Goal: Task Accomplishment & Management: Use online tool/utility

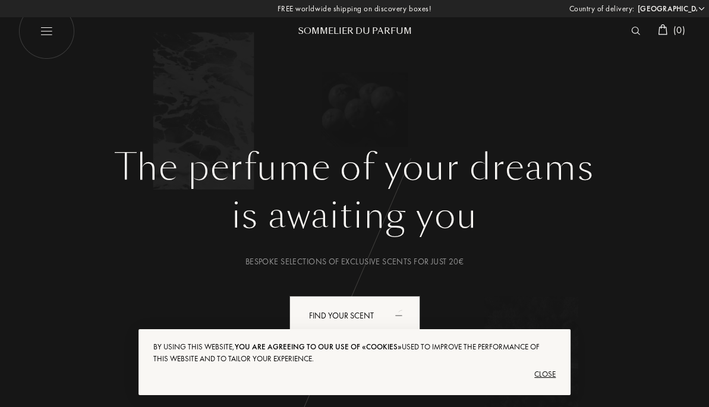
select select "ES"
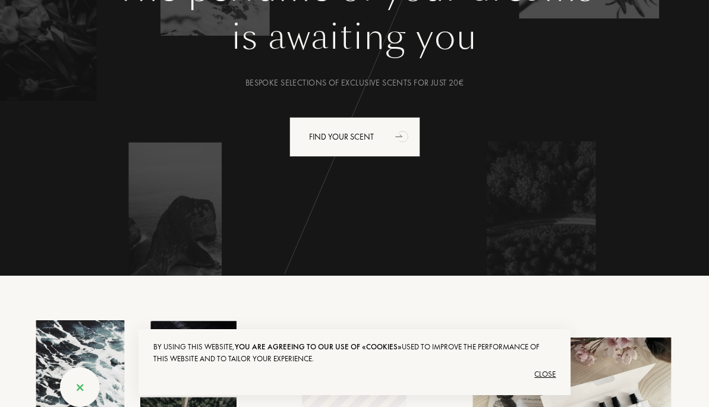
click at [548, 373] on div "Close" at bounding box center [354, 374] width 403 height 19
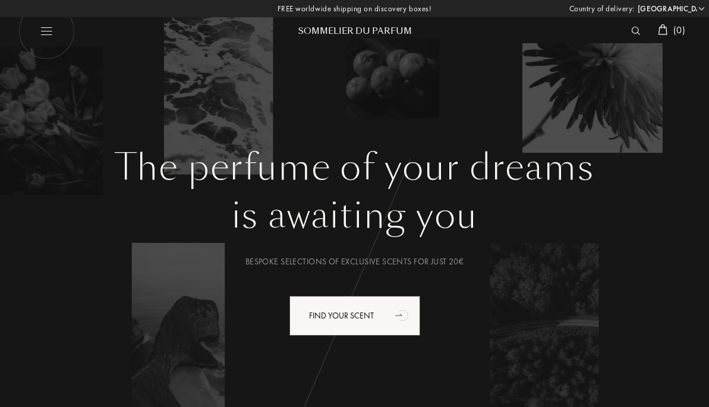
click at [633, 34] on img at bounding box center [635, 31] width 9 height 8
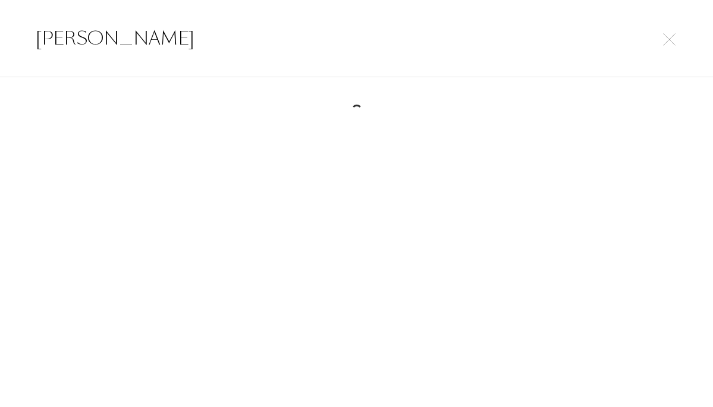
type input "mancera"
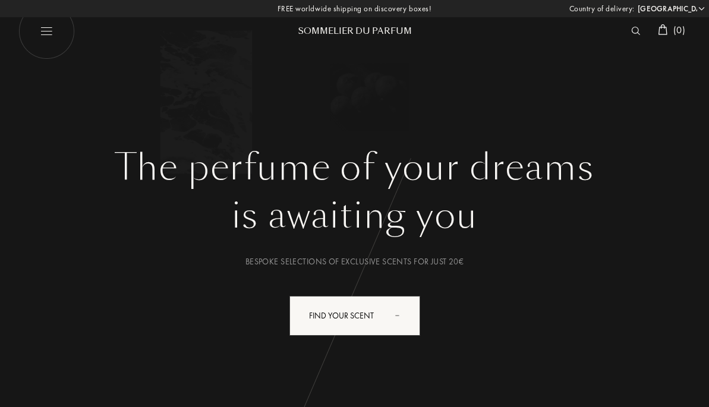
select select "ES"
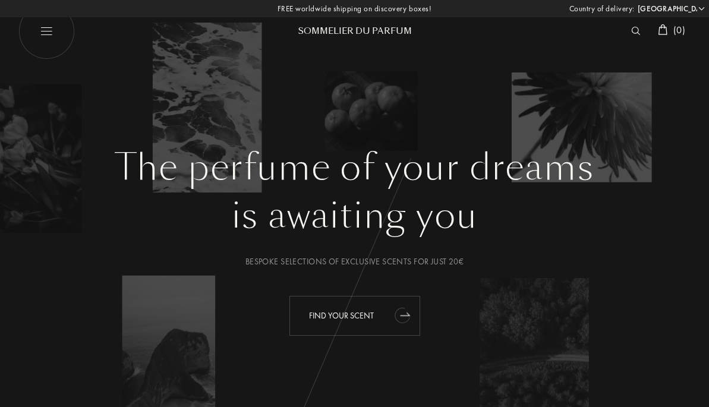
click at [374, 318] on div "Find your scent" at bounding box center [354, 316] width 131 height 40
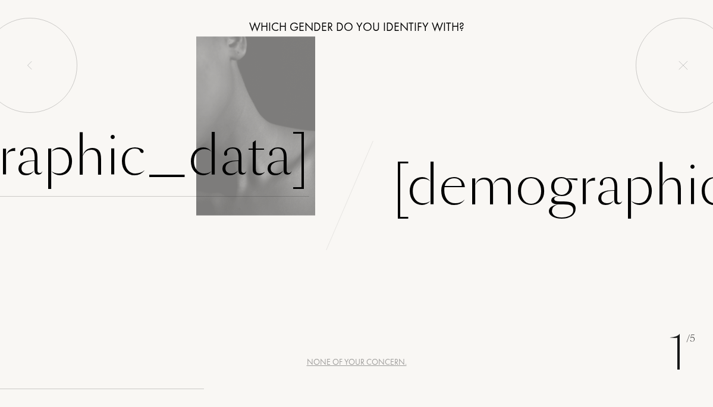
click at [226, 156] on div "[DEMOGRAPHIC_DATA]" at bounding box center [61, 157] width 496 height 80
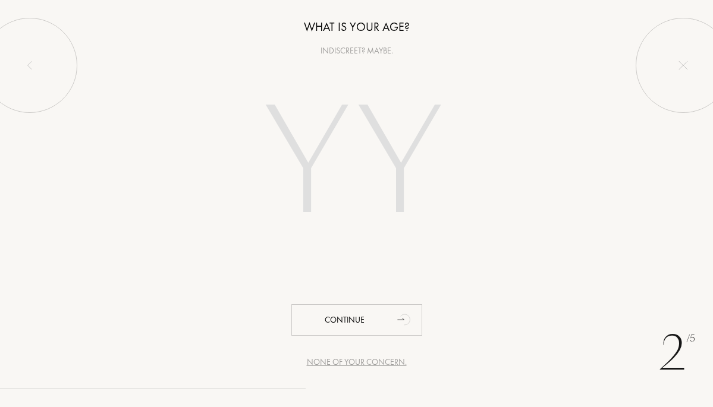
click at [367, 152] on input "number" at bounding box center [357, 165] width 256 height 205
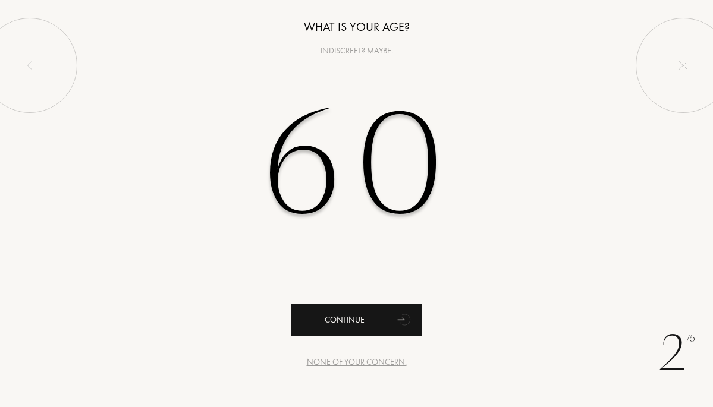
type input "60"
click at [347, 334] on div "Continue" at bounding box center [356, 320] width 131 height 32
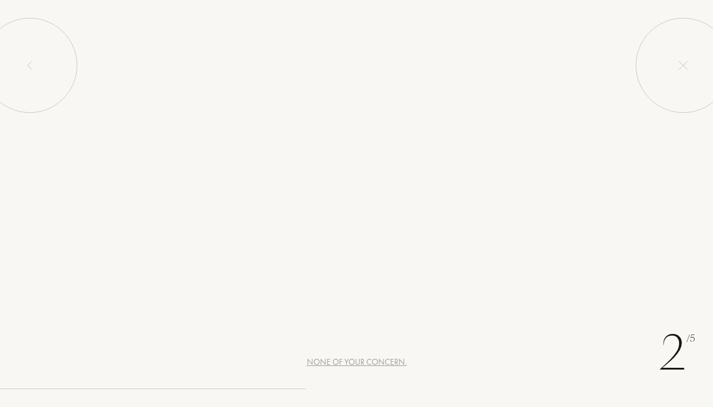
click at [348, 324] on div "Continue" at bounding box center [356, 320] width 131 height 32
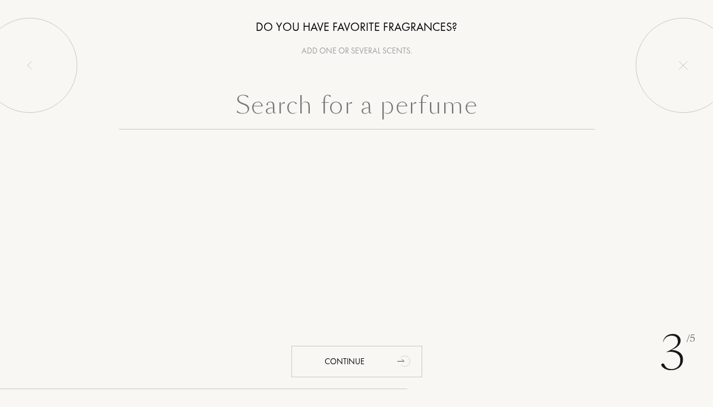
click at [332, 115] on input "text" at bounding box center [357, 108] width 476 height 43
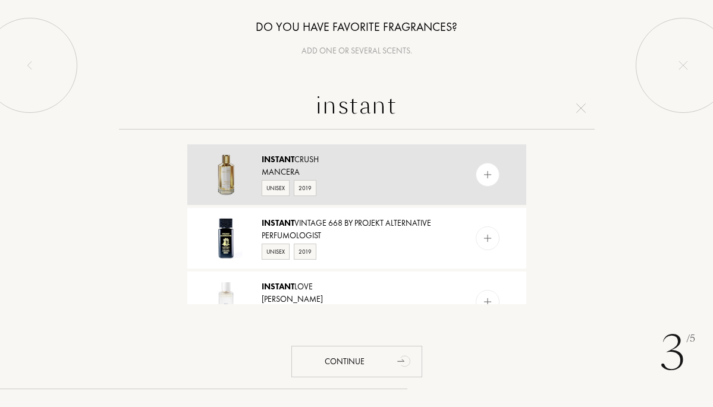
type input "instant"
click at [279, 177] on div "Mancera" at bounding box center [356, 172] width 189 height 12
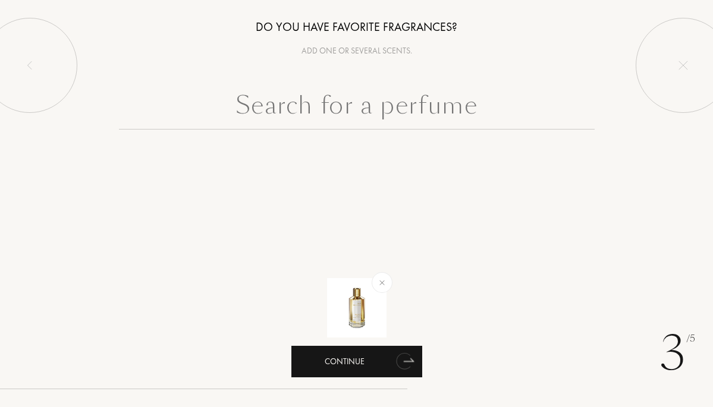
click at [349, 357] on div "Continue" at bounding box center [356, 362] width 131 height 32
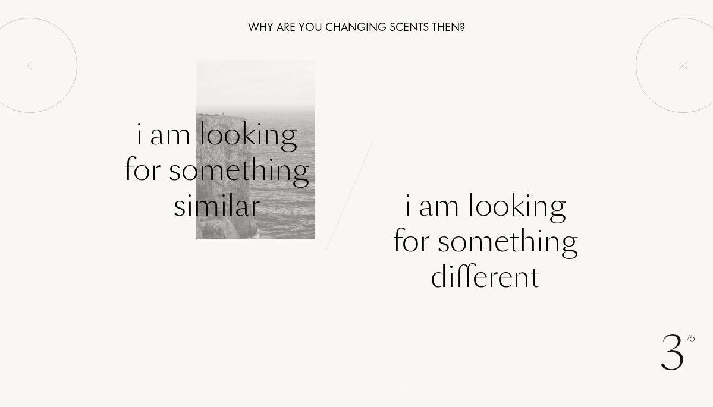
click at [209, 159] on div "I am looking for something similar" at bounding box center [216, 170] width 185 height 107
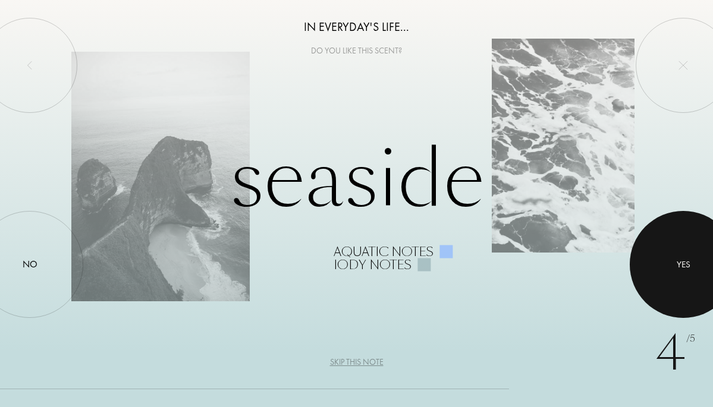
click at [672, 269] on div at bounding box center [682, 264] width 107 height 107
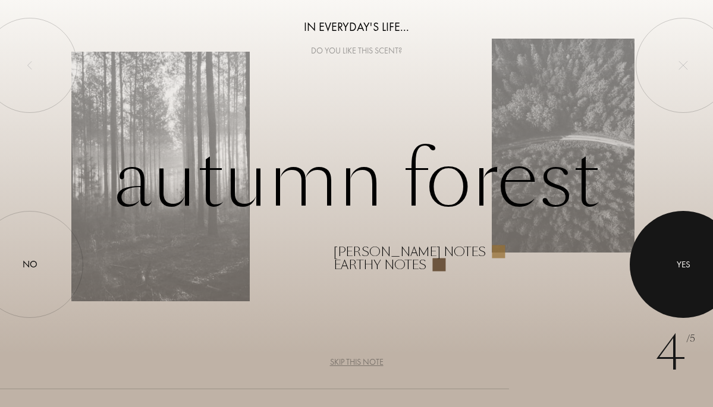
click at [673, 272] on div at bounding box center [682, 264] width 107 height 107
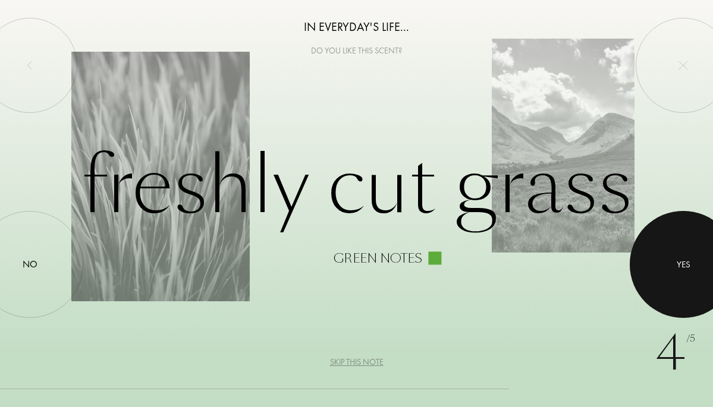
click at [673, 272] on div at bounding box center [682, 264] width 107 height 107
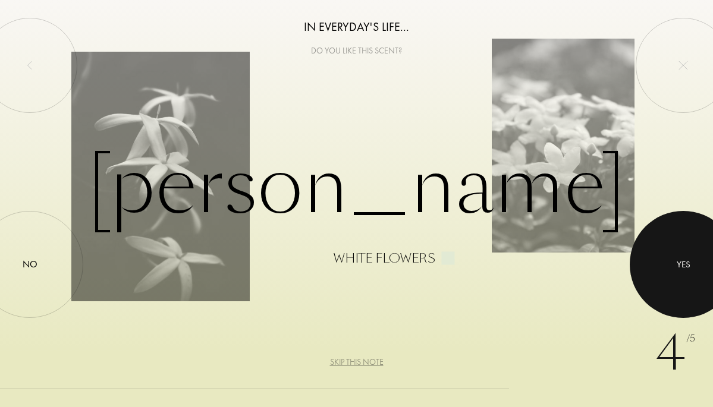
click at [673, 272] on div at bounding box center [682, 264] width 107 height 107
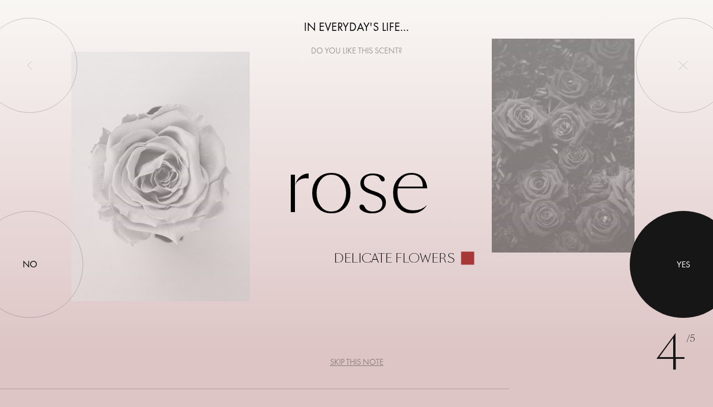
click at [673, 268] on div at bounding box center [682, 264] width 107 height 107
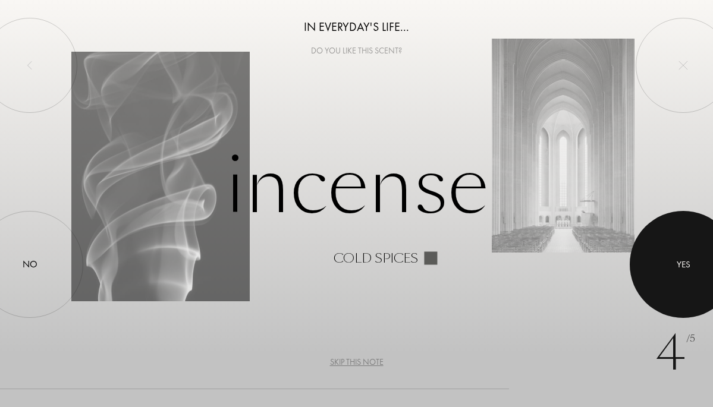
click at [673, 268] on div at bounding box center [682, 264] width 107 height 107
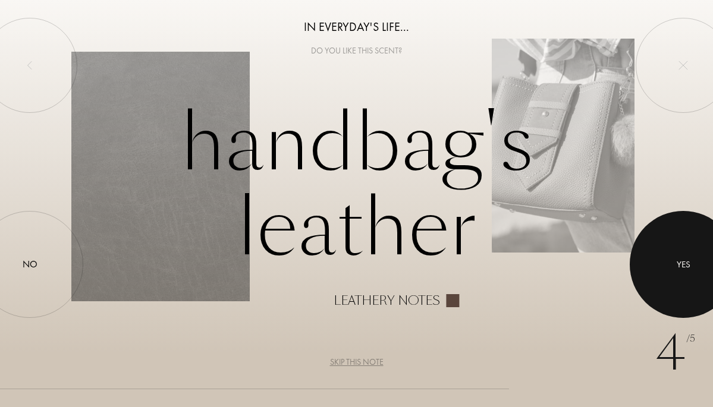
click at [673, 268] on div at bounding box center [682, 264] width 107 height 107
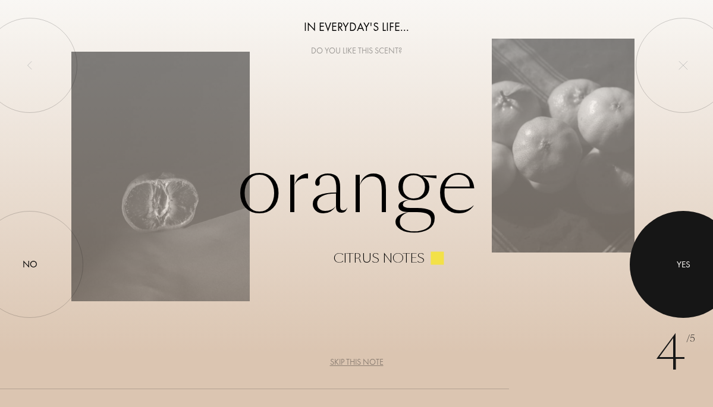
click at [673, 268] on div at bounding box center [682, 264] width 107 height 107
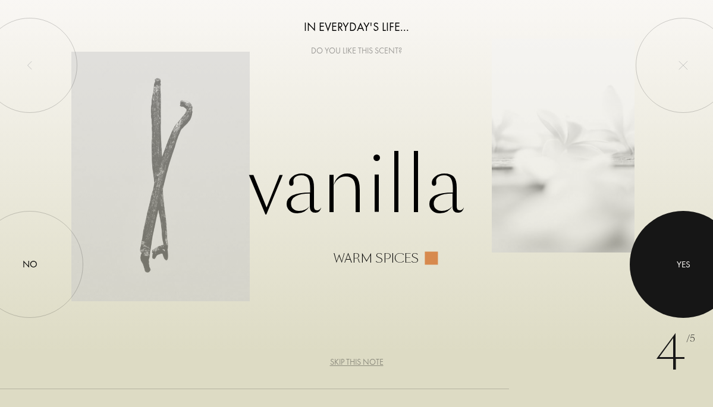
click at [673, 268] on div at bounding box center [682, 264] width 107 height 107
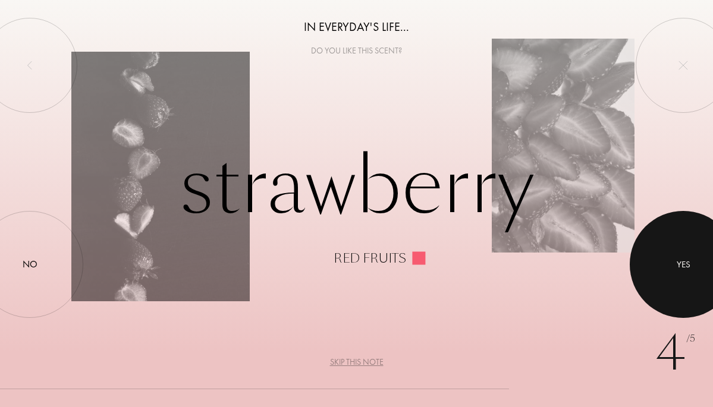
click at [673, 269] on div at bounding box center [682, 264] width 107 height 107
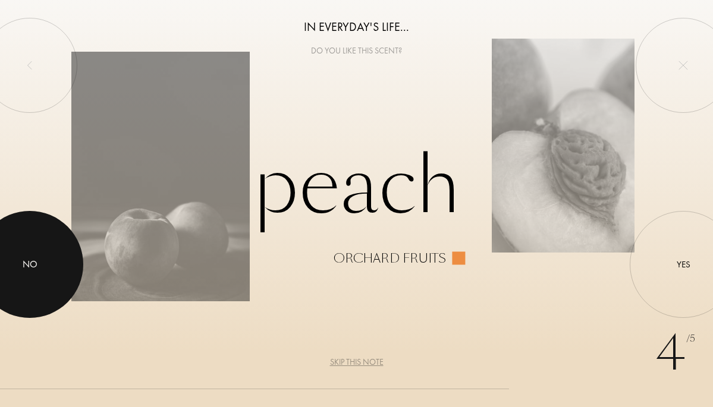
click at [38, 259] on div at bounding box center [29, 264] width 107 height 107
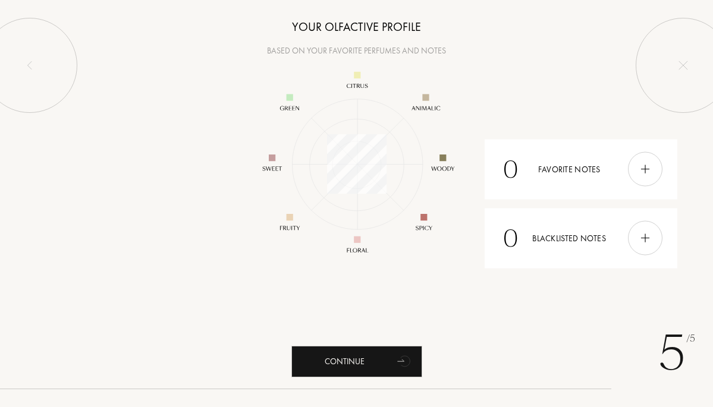
scroll to position [155, 155]
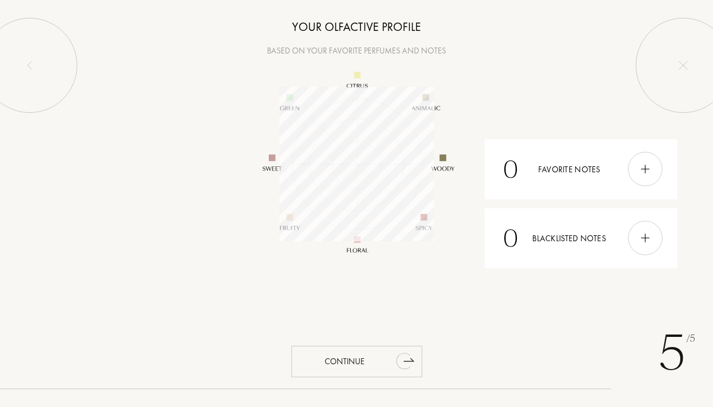
click at [349, 365] on div "Continue" at bounding box center [356, 362] width 131 height 32
